Goal: Find specific page/section: Find specific page/section

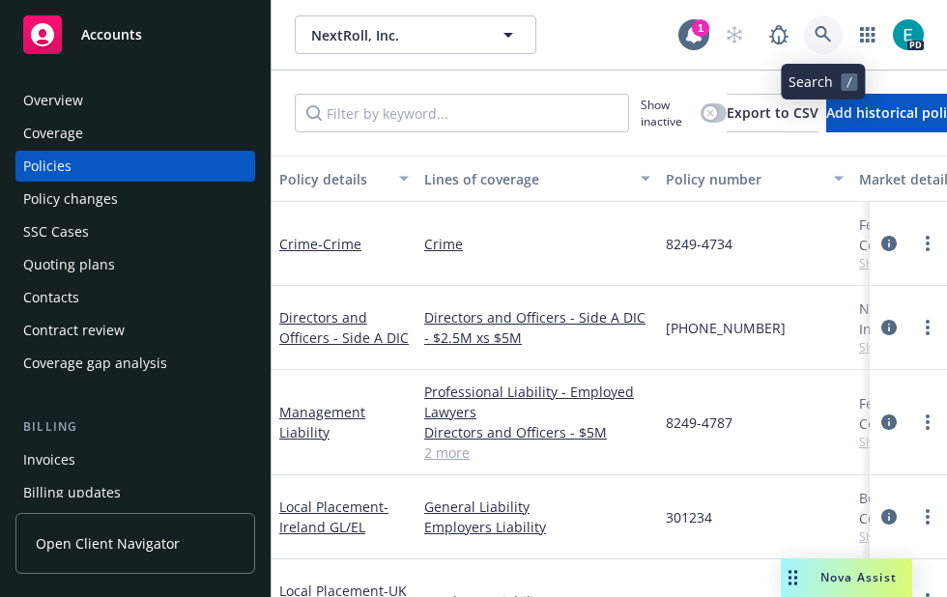
click at [819, 32] on icon at bounding box center [823, 34] width 17 height 17
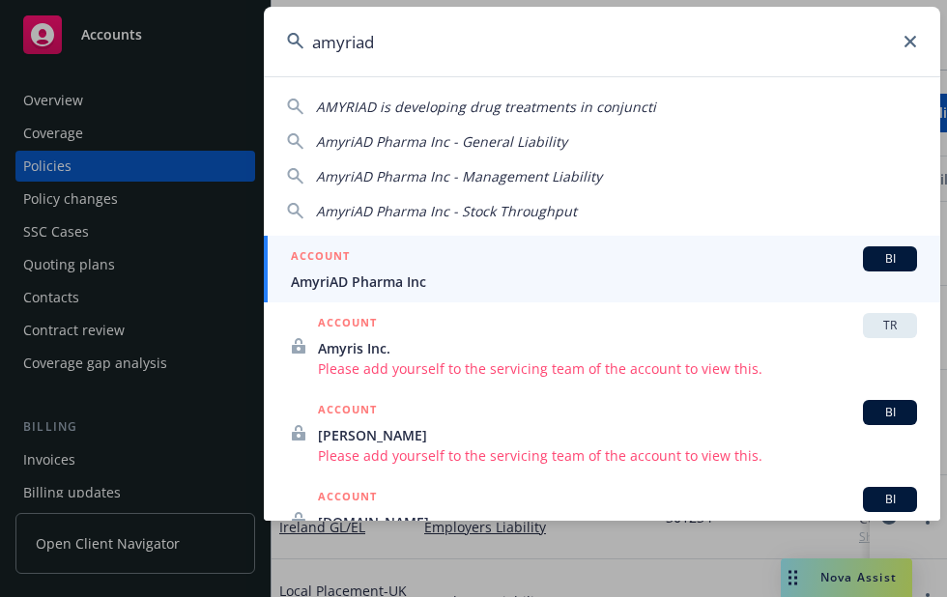
type input "amyriad"
click at [464, 279] on span "AmyriAD Pharma Inc" at bounding box center [604, 282] width 626 height 20
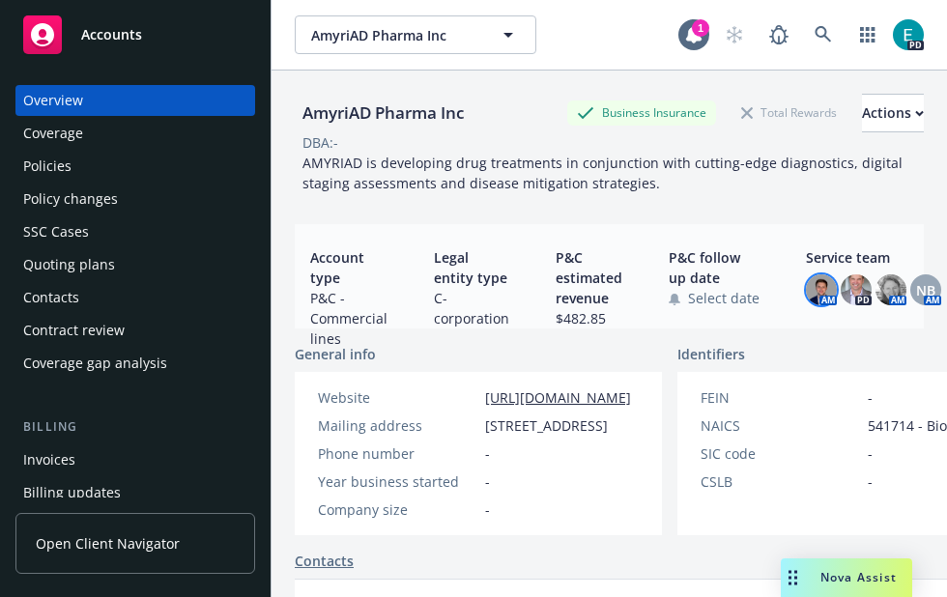
click at [817, 288] on img at bounding box center [821, 289] width 31 height 31
click at [843, 284] on img at bounding box center [856, 289] width 31 height 31
click at [876, 280] on img at bounding box center [890, 289] width 31 height 31
click at [90, 170] on div "Policies" at bounding box center [135, 166] width 224 height 31
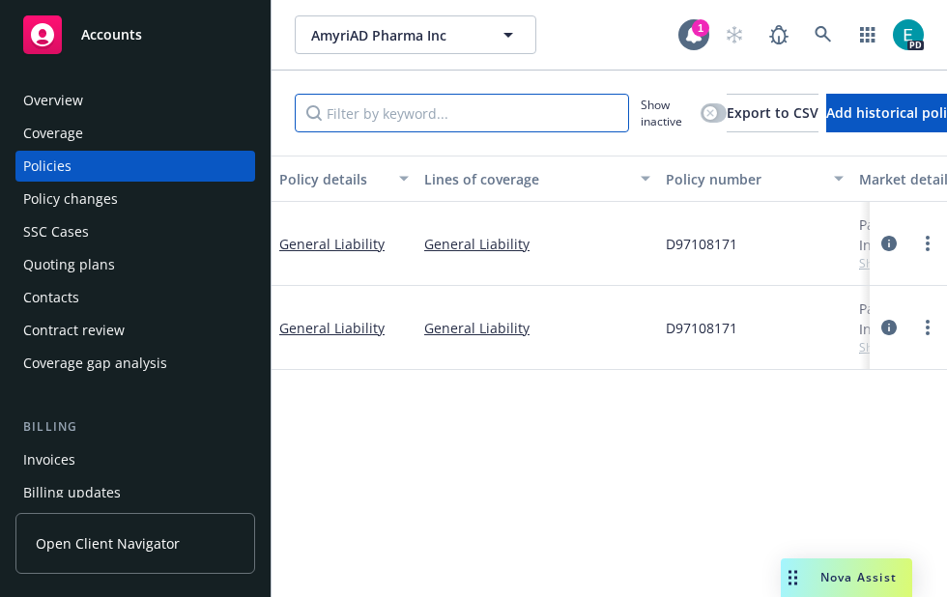
click at [486, 104] on input "Filter by keyword..." at bounding box center [462, 113] width 334 height 39
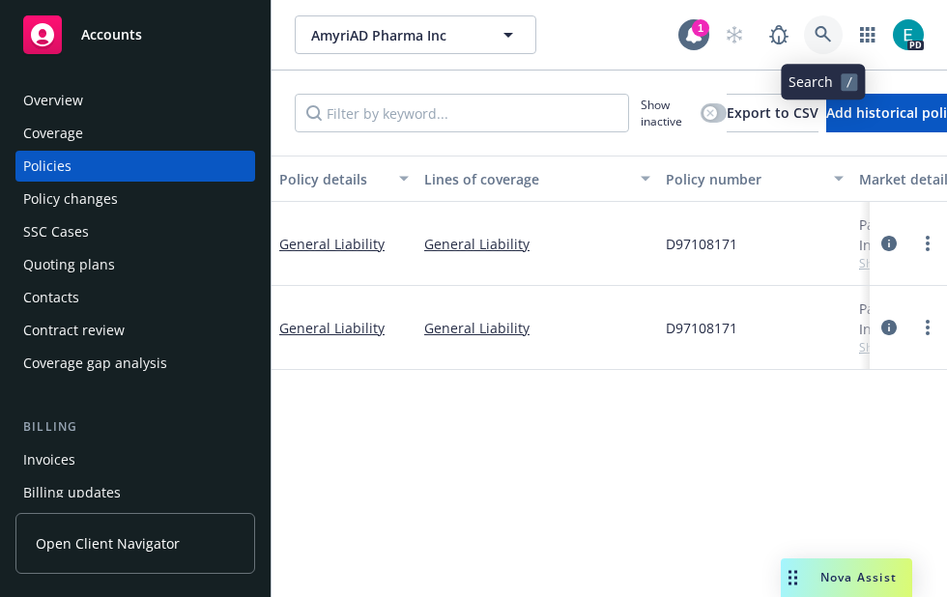
click at [817, 32] on icon at bounding box center [823, 34] width 17 height 17
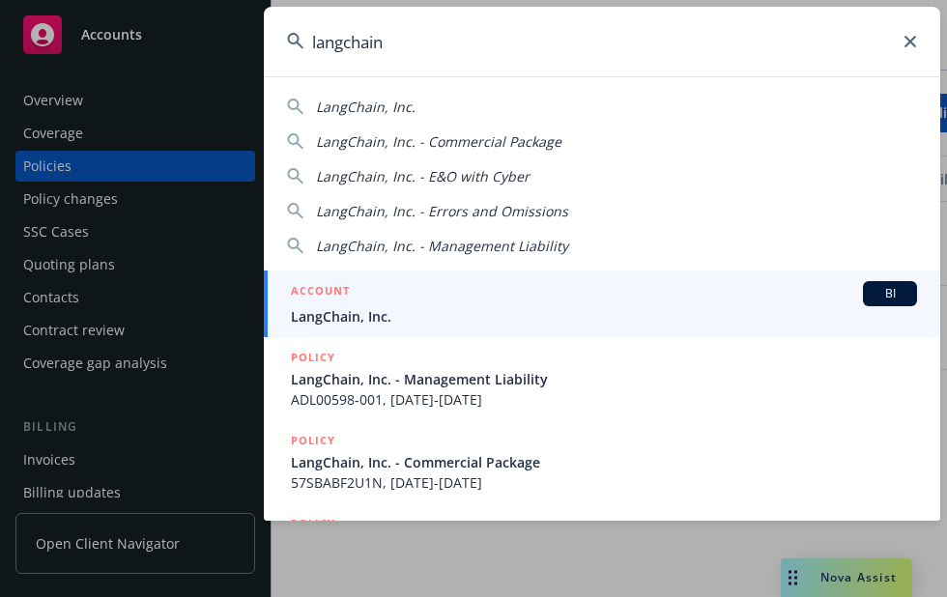
type input "langchain"
click at [563, 296] on div "ACCOUNT BI" at bounding box center [604, 293] width 626 height 25
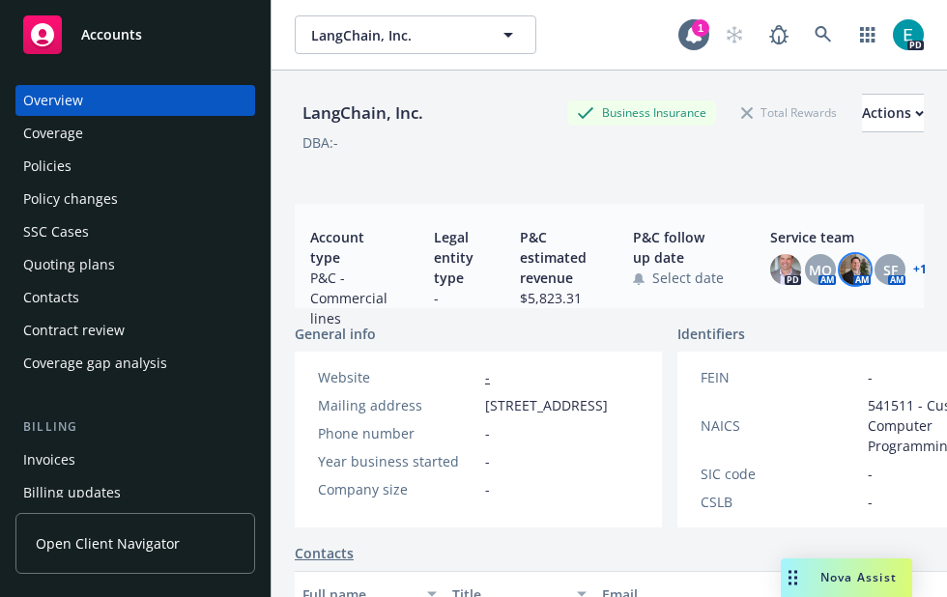
click at [843, 271] on img at bounding box center [855, 269] width 31 height 31
click at [890, 276] on span "SF" at bounding box center [890, 270] width 14 height 20
click at [826, 274] on div "MQ" at bounding box center [820, 269] width 31 height 31
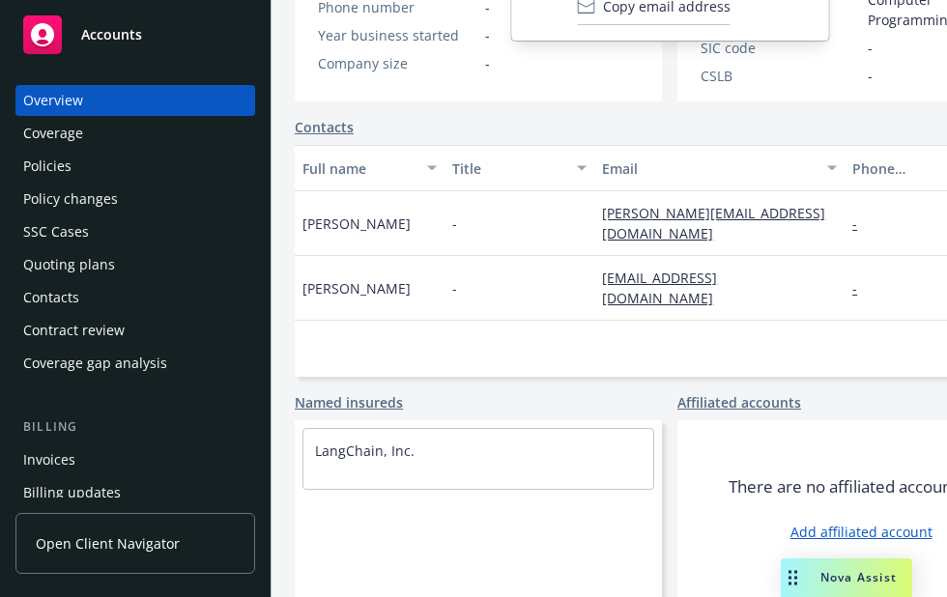
scroll to position [454, 0]
click at [77, 157] on div "Policies" at bounding box center [135, 166] width 224 height 31
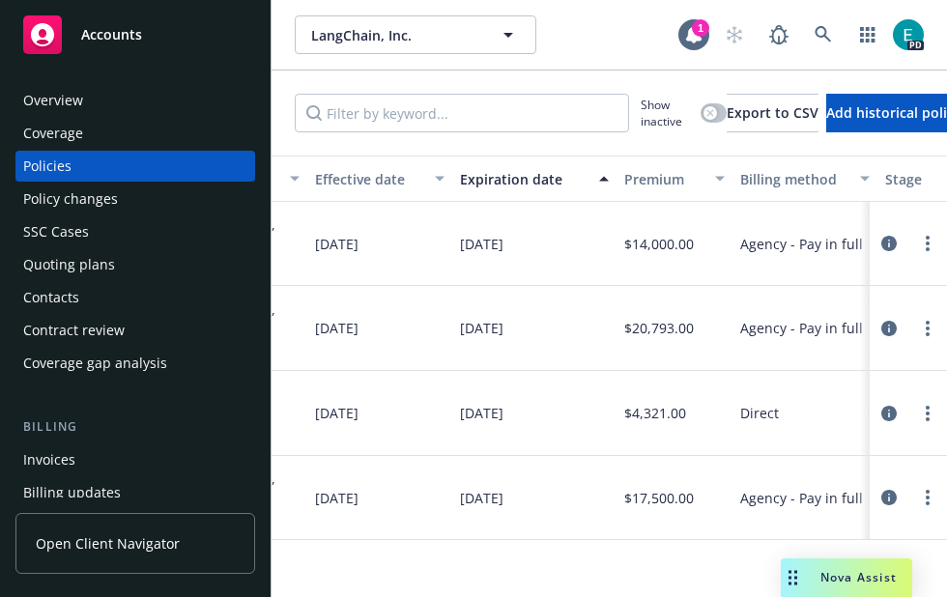
scroll to position [0, 740]
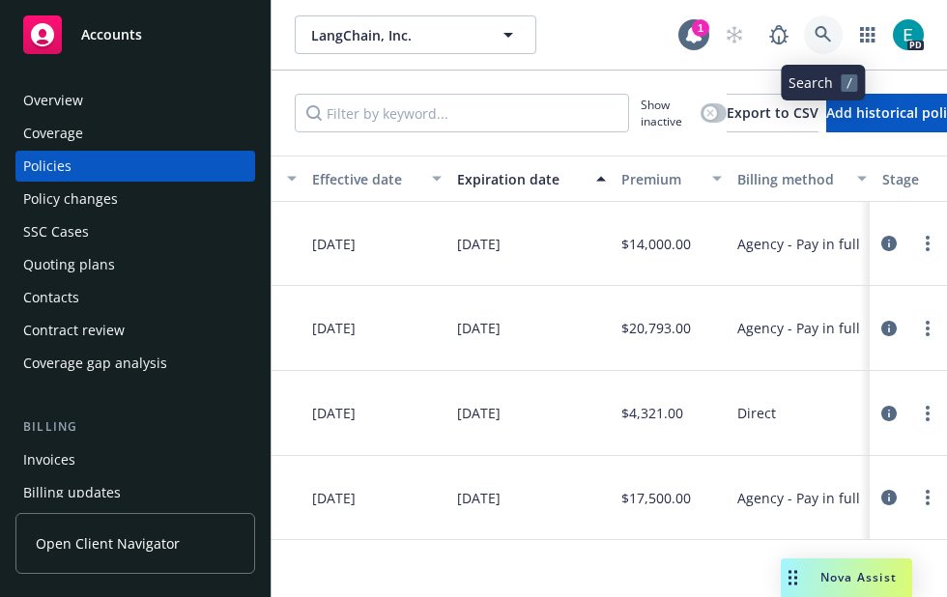
click at [817, 30] on icon at bounding box center [823, 34] width 17 height 17
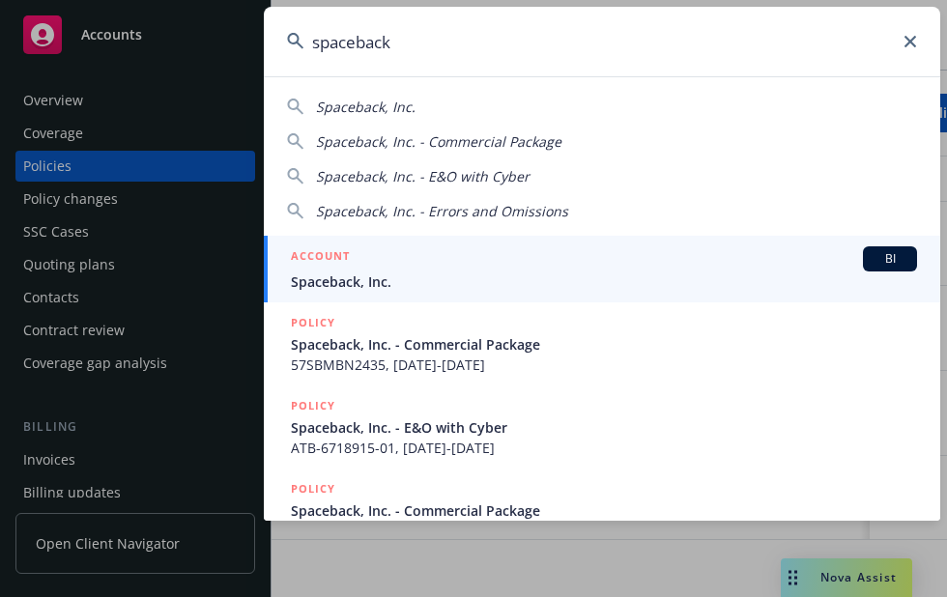
type input "spaceback"
click at [496, 282] on span "Spaceback, Inc." at bounding box center [604, 282] width 626 height 20
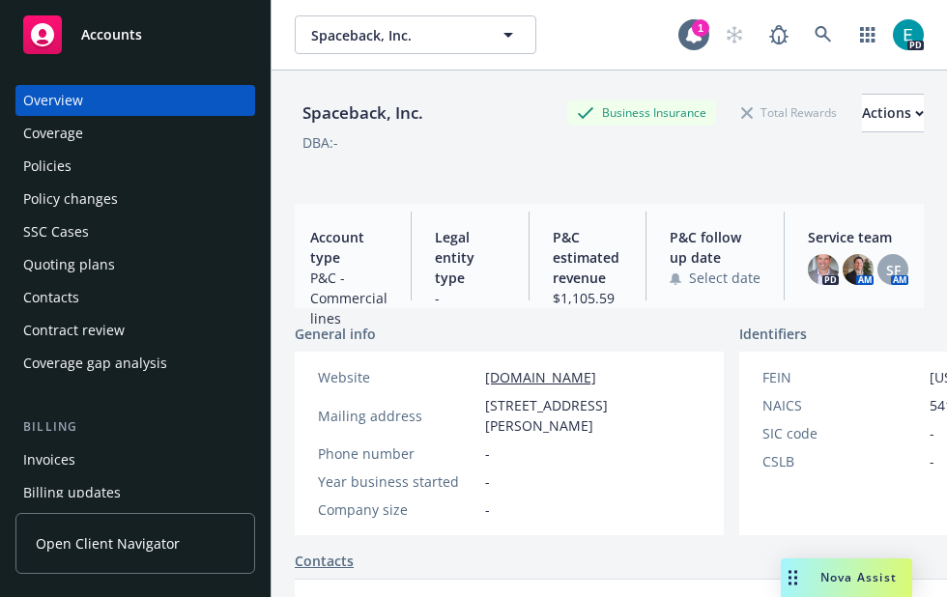
click at [53, 162] on div "Policies" at bounding box center [47, 166] width 48 height 31
